Goal: Task Accomplishment & Management: Complete application form

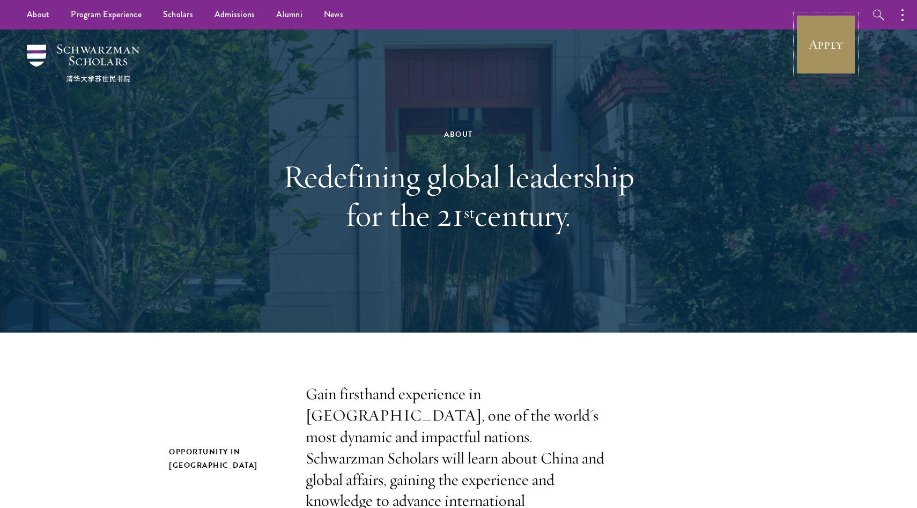
click at [822, 59] on link "Apply" at bounding box center [826, 44] width 60 height 60
click at [174, 19] on link "Scholars" at bounding box center [177, 14] width 51 height 29
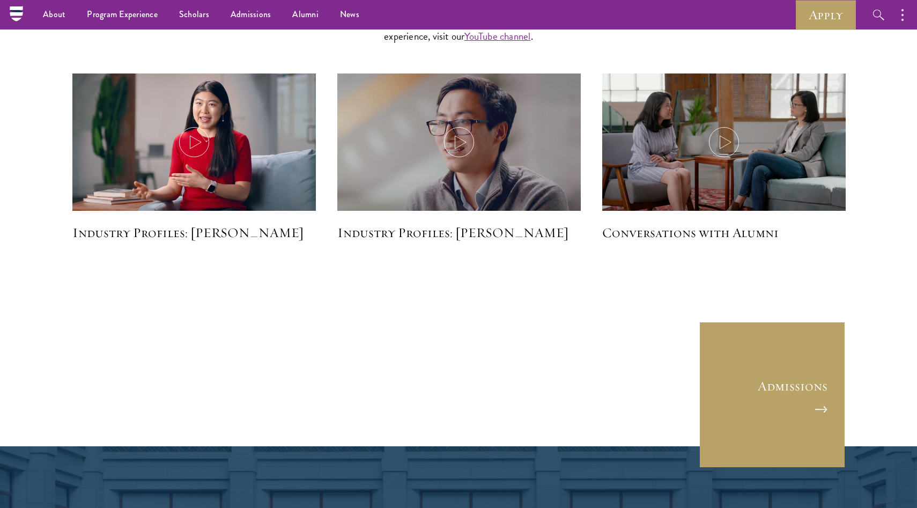
scroll to position [2677, 0]
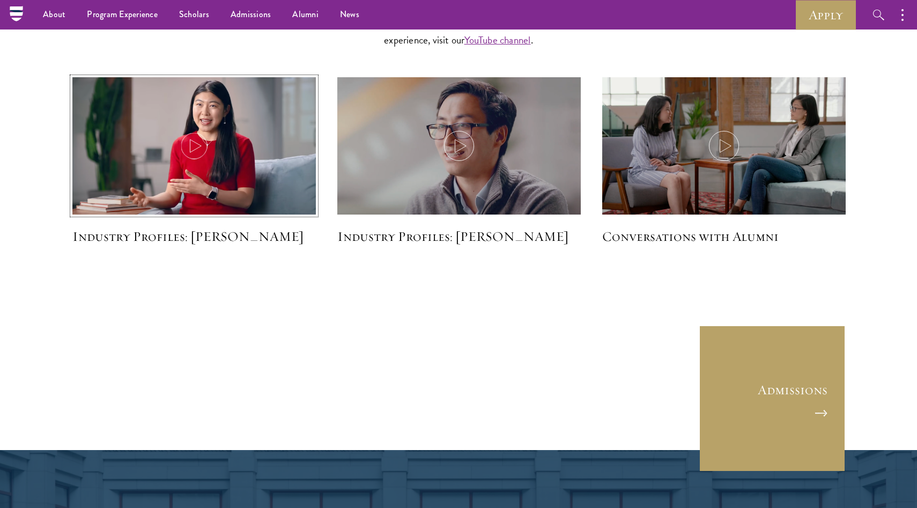
click at [295, 181] on img at bounding box center [194, 147] width 258 height 149
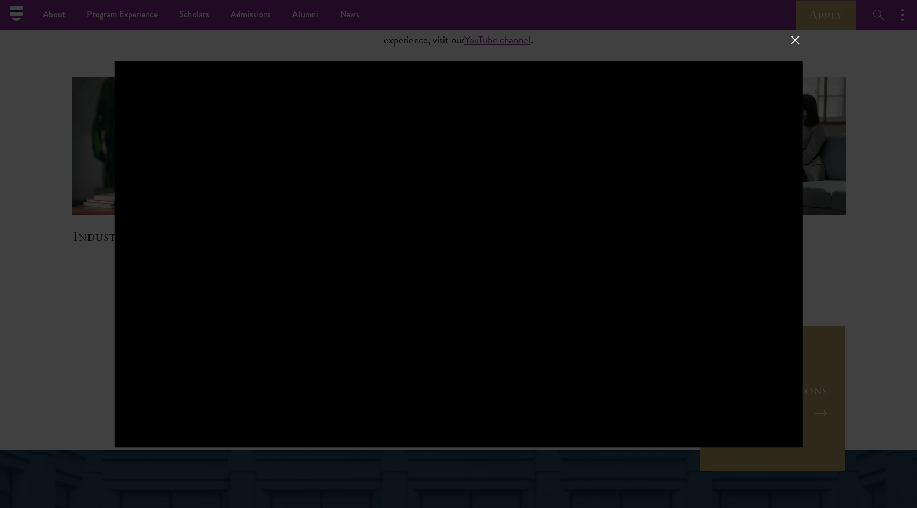
click at [55, 367] on div at bounding box center [458, 254] width 917 height 508
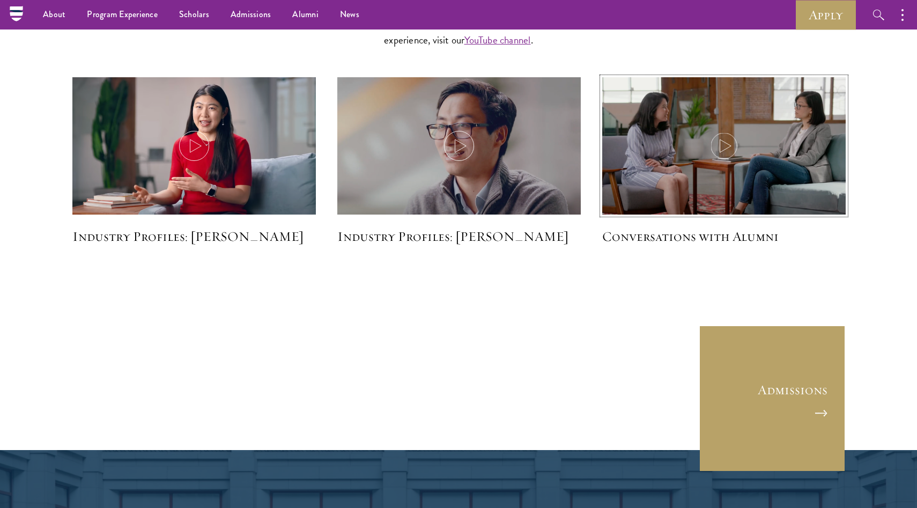
click at [621, 197] on img at bounding box center [724, 146] width 258 height 147
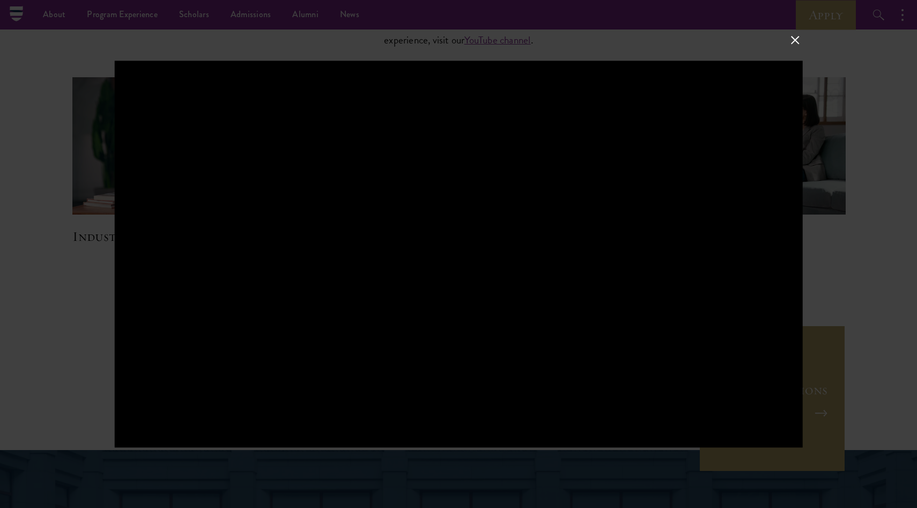
click at [877, 290] on div at bounding box center [458, 254] width 917 height 508
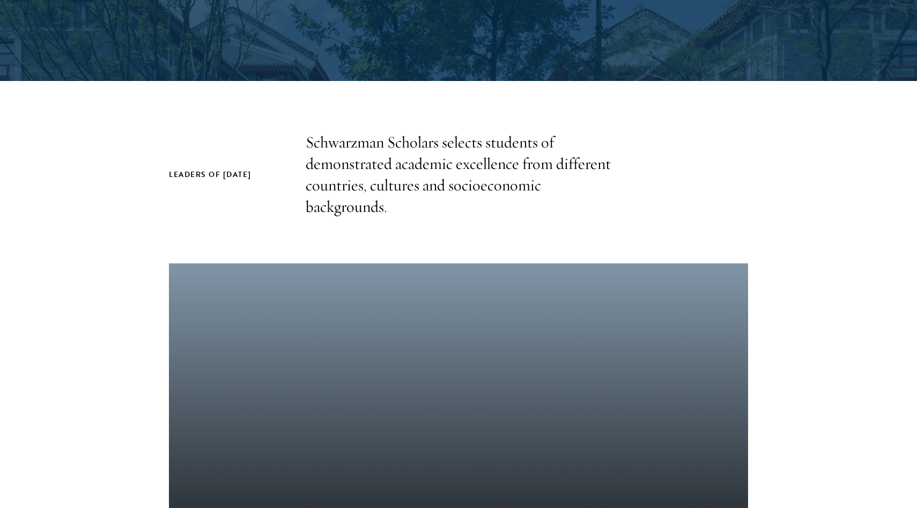
scroll to position [0, 0]
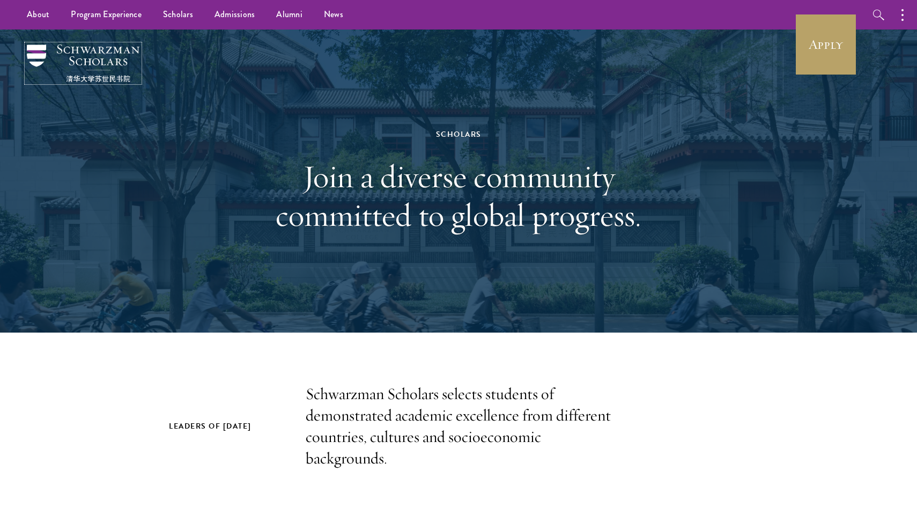
click at [54, 51] on img at bounding box center [83, 64] width 113 height 38
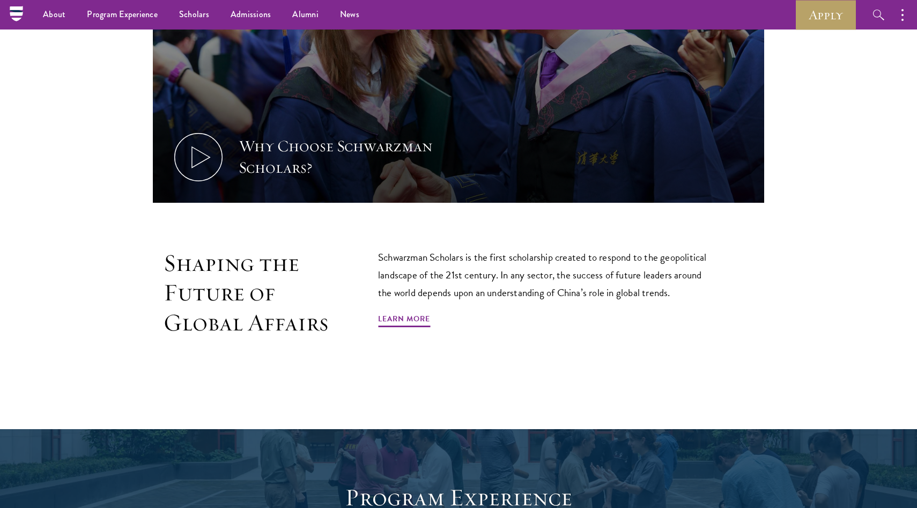
scroll to position [52, 0]
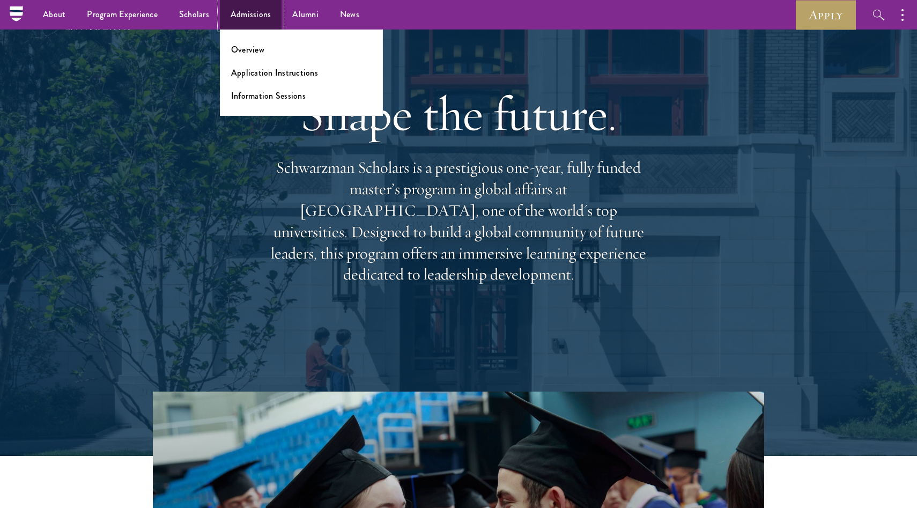
click at [250, 18] on link "Admissions" at bounding box center [251, 14] width 62 height 29
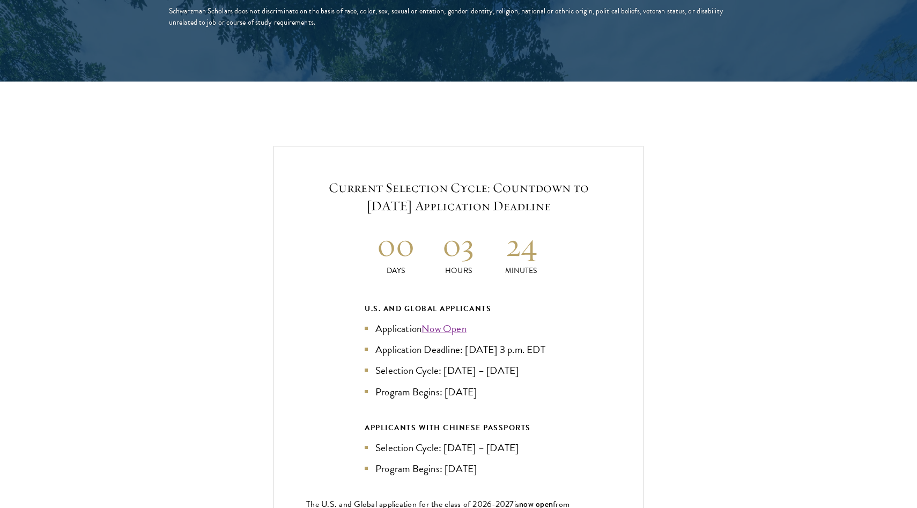
scroll to position [2180, 0]
